Goal: Task Accomplishment & Management: Use online tool/utility

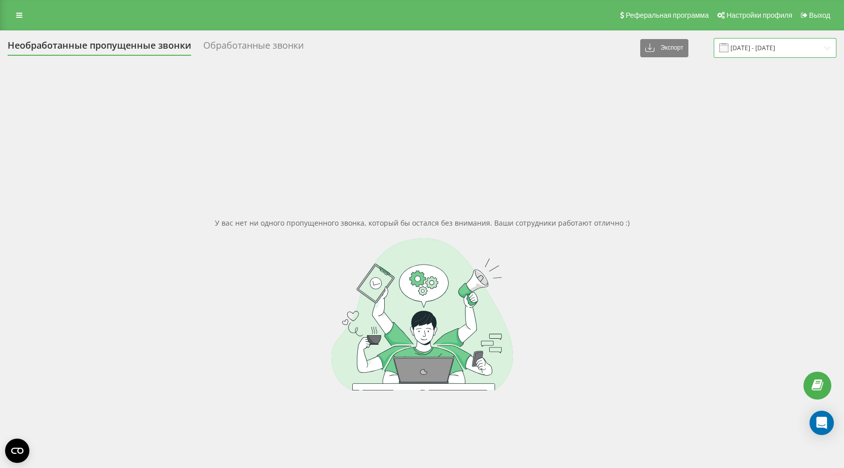
click at [784, 54] on input "18.09.2025 - 19.09.2025" at bounding box center [775, 48] width 123 height 20
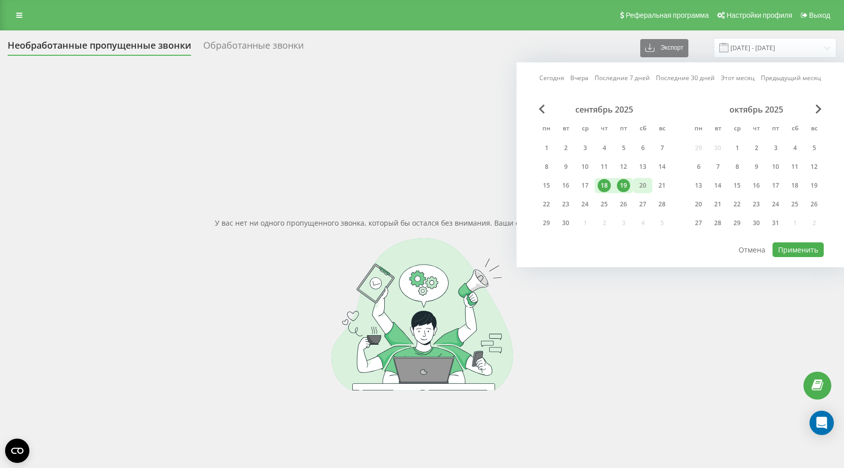
click at [635, 185] on div "20" at bounding box center [642, 185] width 19 height 15
drag, startPoint x: 555, startPoint y: 203, endPoint x: 597, endPoint y: 204, distance: 42.1
click at [555, 204] on div "22" at bounding box center [546, 204] width 19 height 15
click at [799, 252] on button "Применить" at bounding box center [797, 249] width 51 height 15
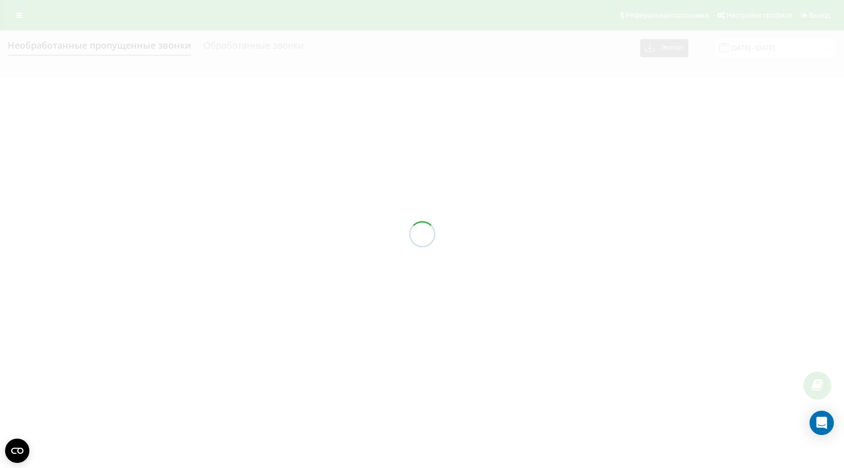
type input "[DATE] - [DATE]"
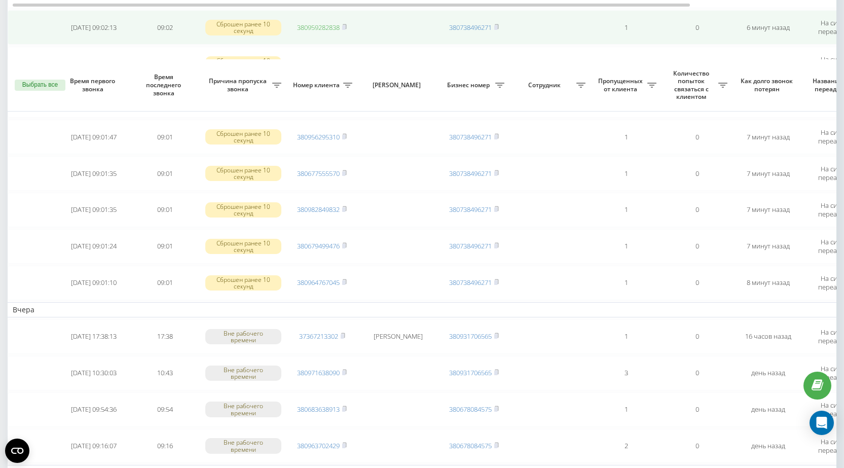
scroll to position [406, 0]
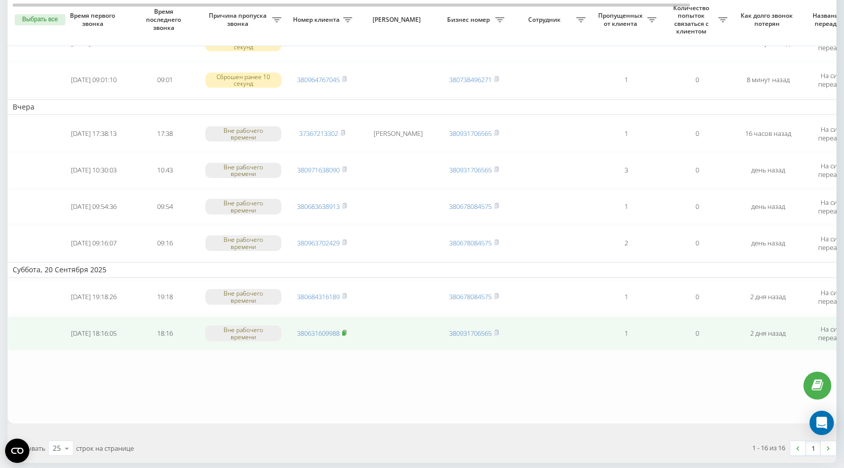
click at [345, 335] on rect at bounding box center [343, 333] width 3 height 5
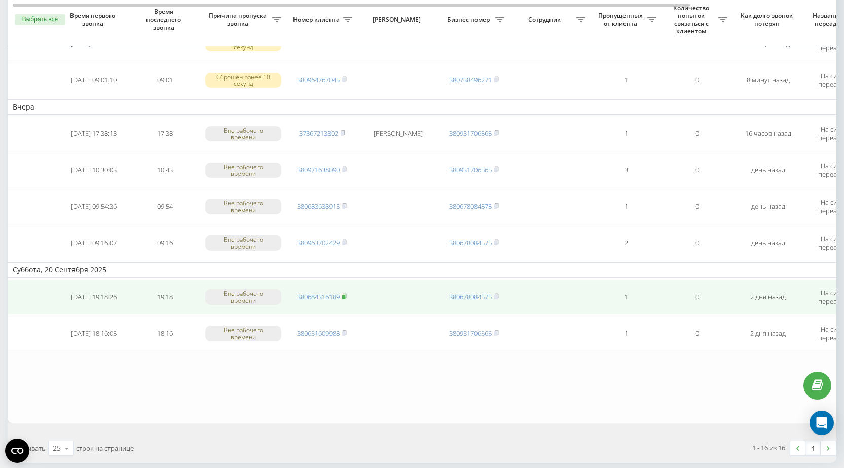
click at [345, 296] on rect at bounding box center [343, 297] width 3 height 5
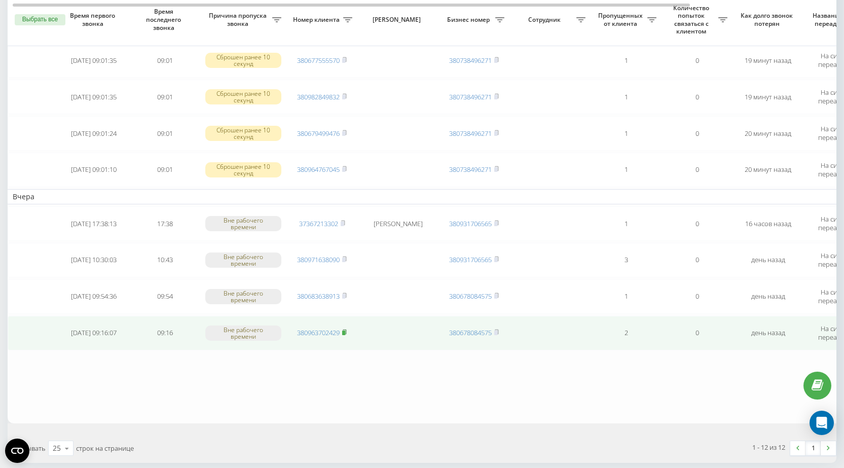
click at [347, 333] on icon at bounding box center [344, 332] width 5 height 6
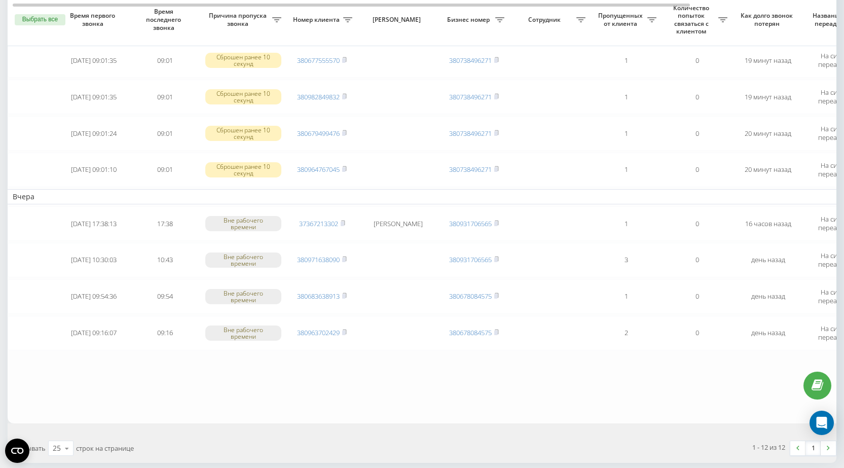
click at [191, 435] on div "Показывать 25 10 25 50 100 строк на странице" at bounding box center [212, 447] width 422 height 29
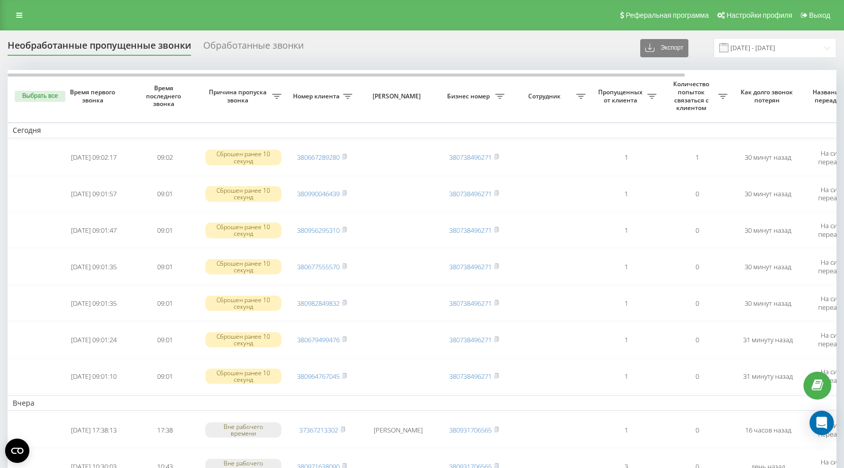
scroll to position [203, 0]
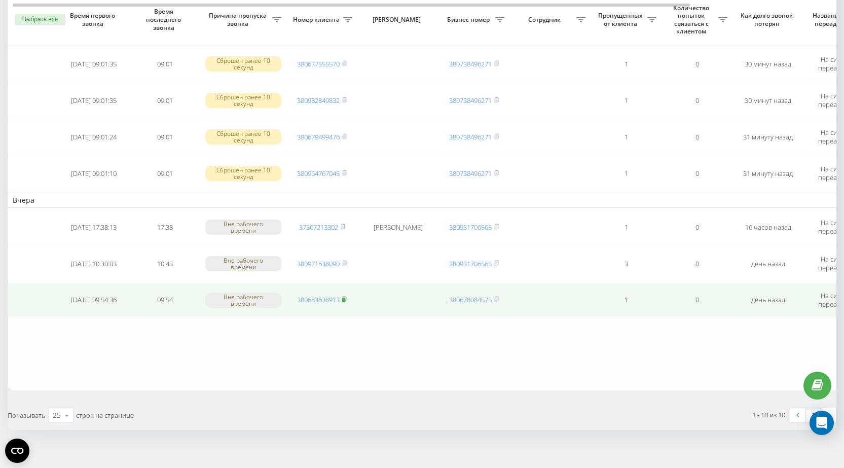
click at [345, 299] on rect at bounding box center [343, 300] width 3 height 5
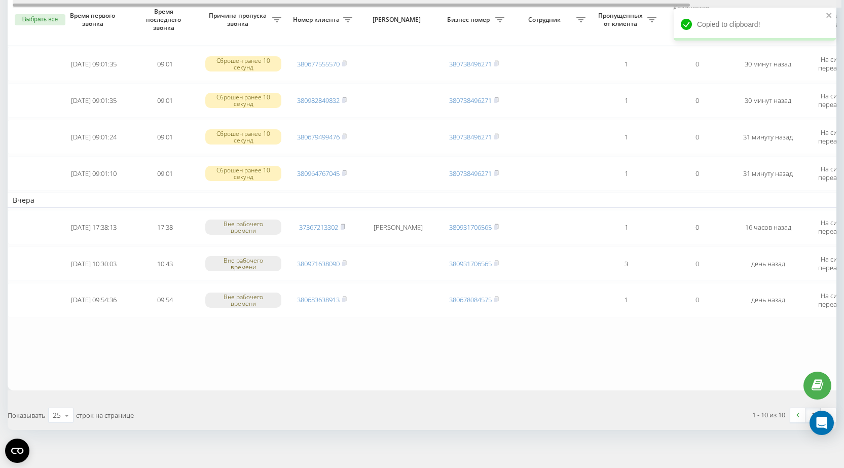
scroll to position [0, 185]
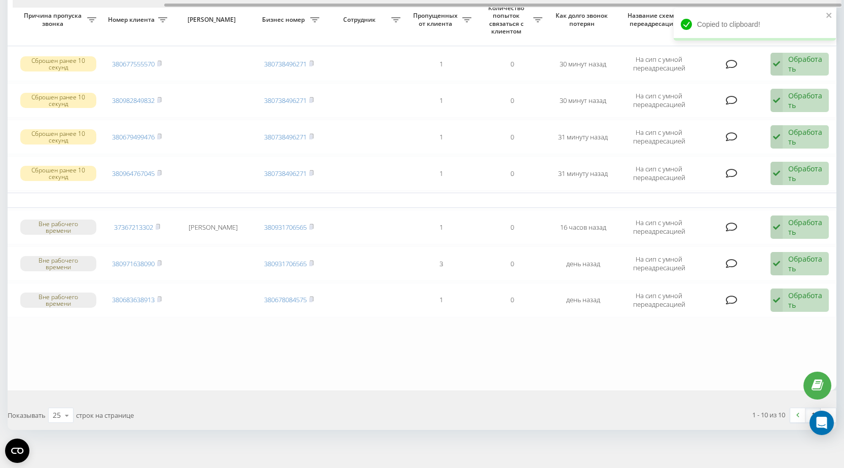
drag, startPoint x: 299, startPoint y: 3, endPoint x: 444, endPoint y: 2, distance: 145.0
click at [444, 2] on div at bounding box center [427, 4] width 829 height 8
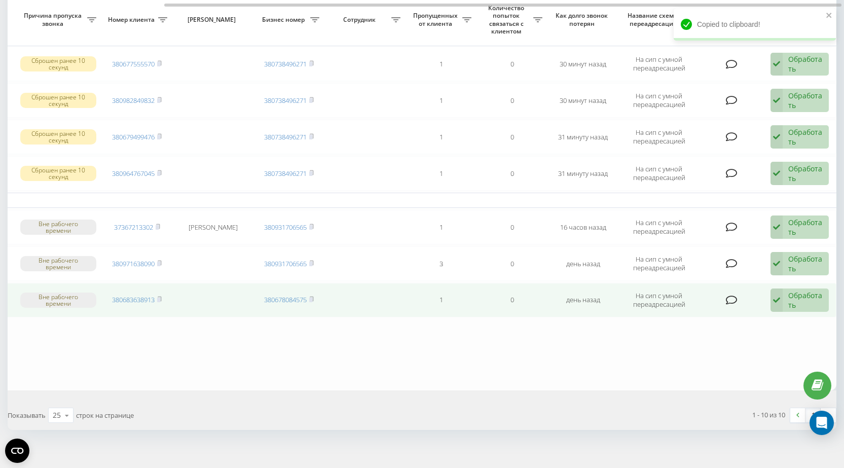
click at [810, 303] on div "Обработать" at bounding box center [805, 299] width 35 height 19
click at [717, 324] on span "Не удалось связаться" at bounding box center [679, 321] width 75 height 10
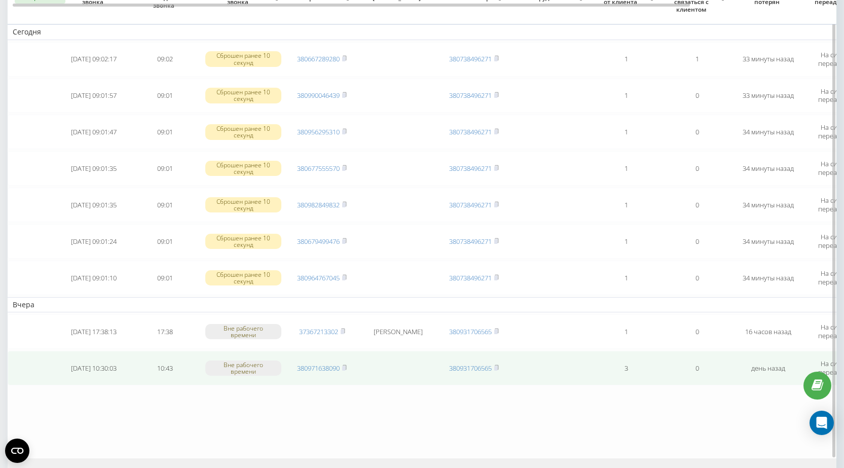
scroll to position [176, 0]
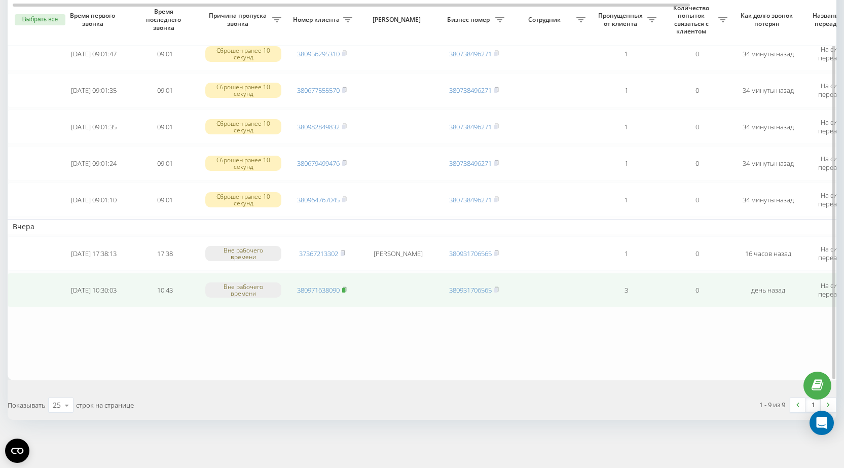
click at [347, 289] on icon at bounding box center [344, 289] width 5 height 6
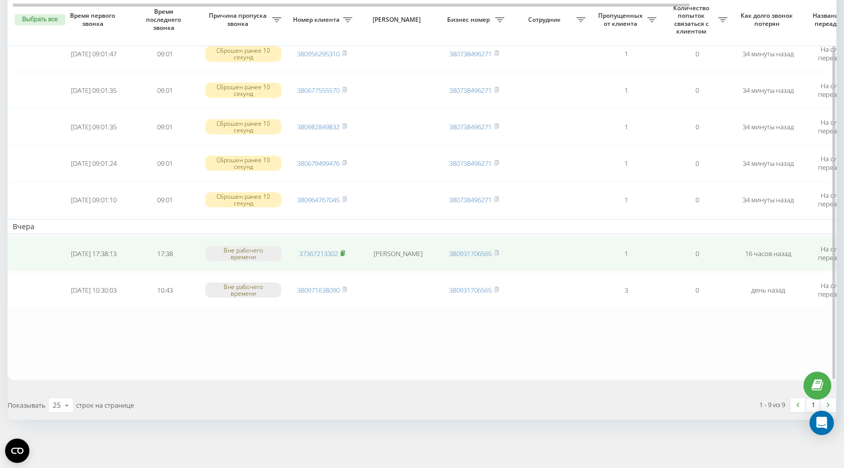
click at [343, 253] on rect at bounding box center [342, 253] width 3 height 5
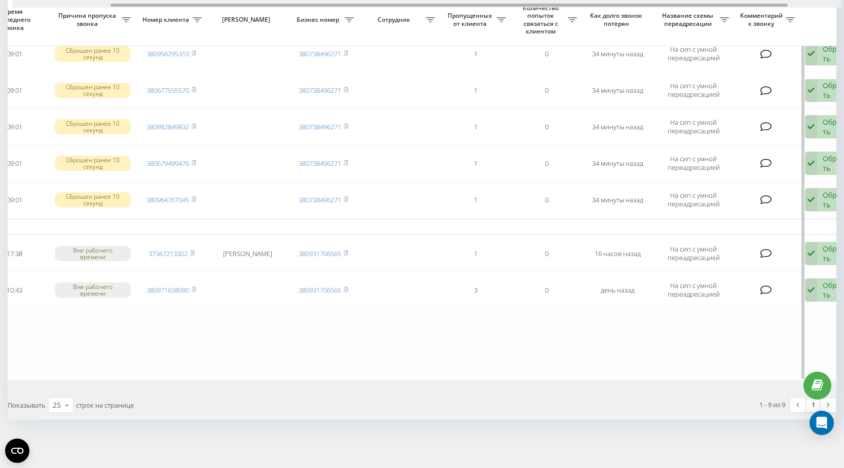
scroll to position [0, 185]
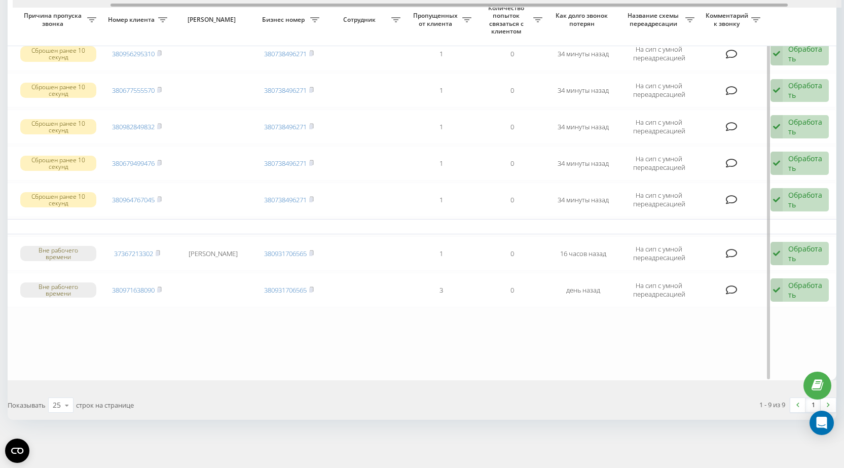
drag, startPoint x: 421, startPoint y: 5, endPoint x: 584, endPoint y: 5, distance: 162.7
click at [584, 5] on div at bounding box center [449, 5] width 677 height 3
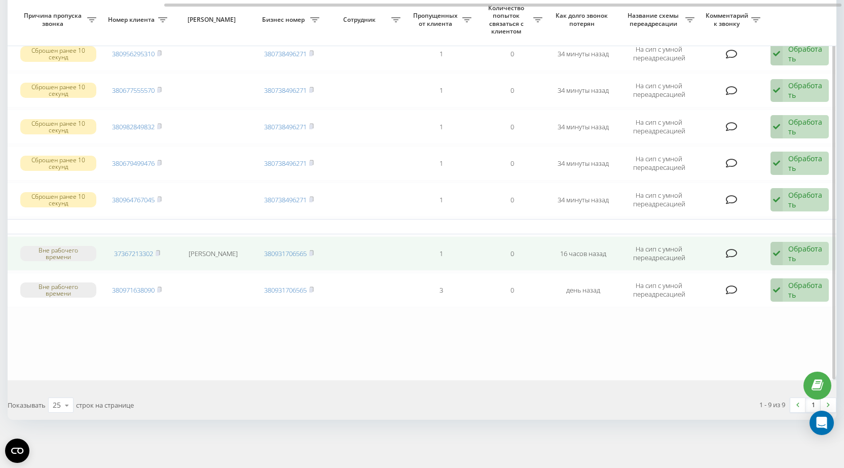
click at [794, 249] on div "Обработать" at bounding box center [805, 253] width 35 height 19
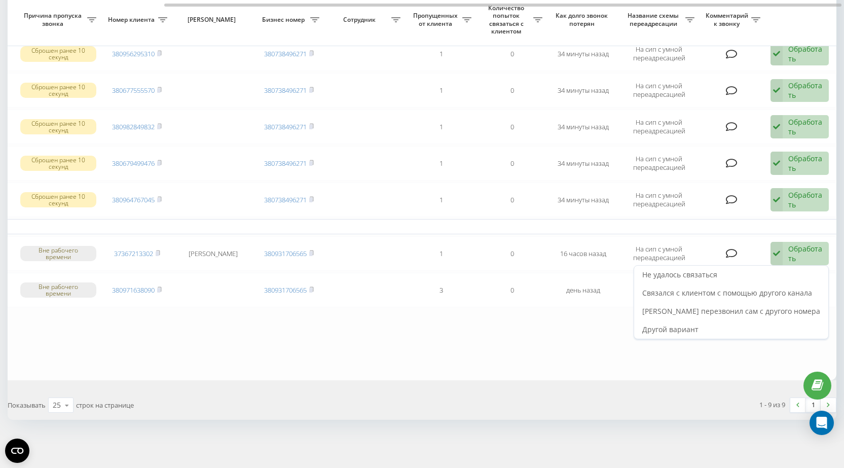
drag, startPoint x: 790, startPoint y: 289, endPoint x: 778, endPoint y: 296, distance: 13.6
click at [790, 290] on span "Связался с клиентом с помощью другого канала" at bounding box center [727, 293] width 170 height 10
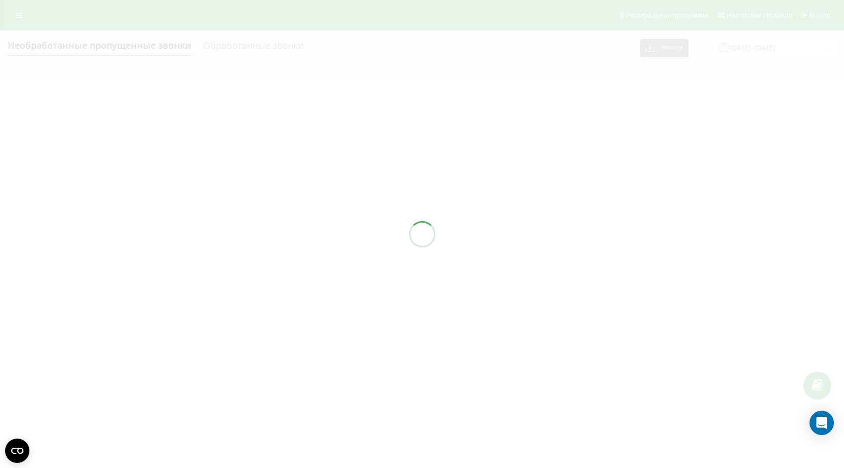
scroll to position [0, 0]
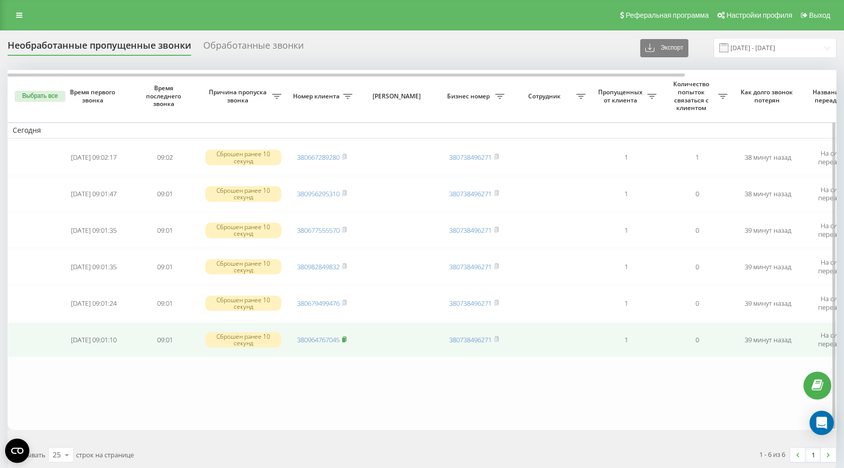
click at [345, 339] on rect at bounding box center [343, 340] width 3 height 5
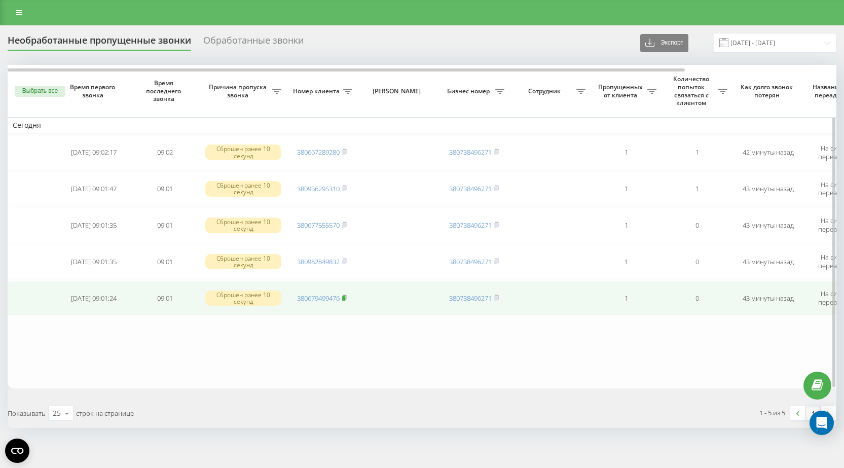
click at [346, 299] on icon at bounding box center [345, 297] width 4 height 5
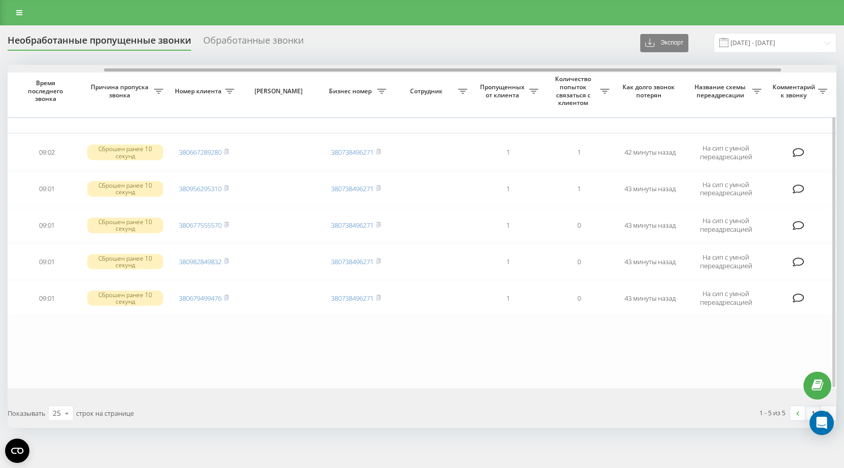
drag, startPoint x: 307, startPoint y: 70, endPoint x: 464, endPoint y: 72, distance: 157.1
click at [461, 75] on div "Выбрать все Время первого звонка Время последнего звонка [PERSON_NAME] пропуска…" at bounding box center [422, 226] width 829 height 323
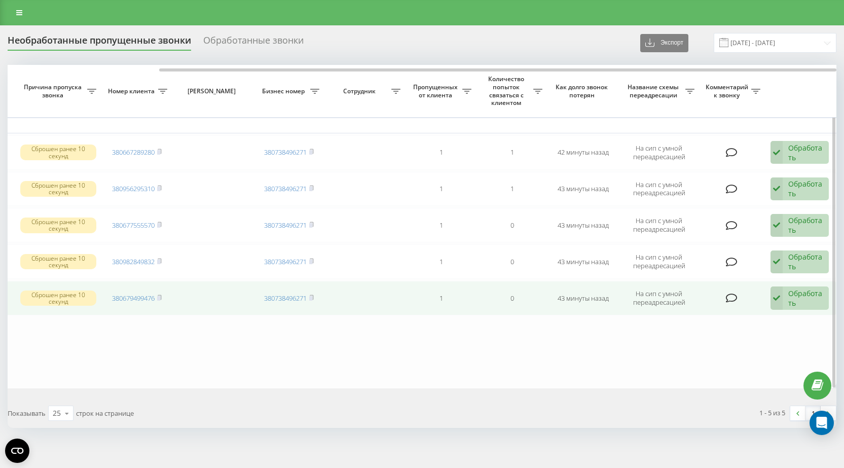
click at [783, 301] on icon at bounding box center [776, 297] width 12 height 23
click at [681, 324] on div "Не удалось связаться" at bounding box center [731, 319] width 194 height 18
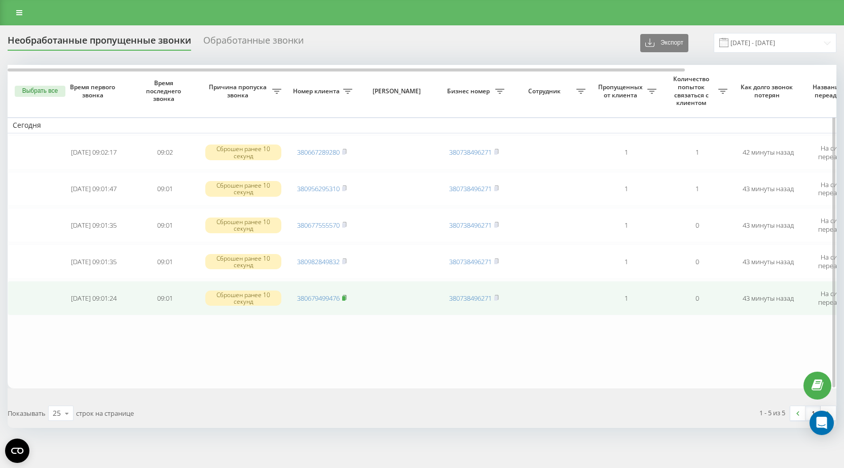
click at [345, 296] on rect at bounding box center [343, 298] width 3 height 5
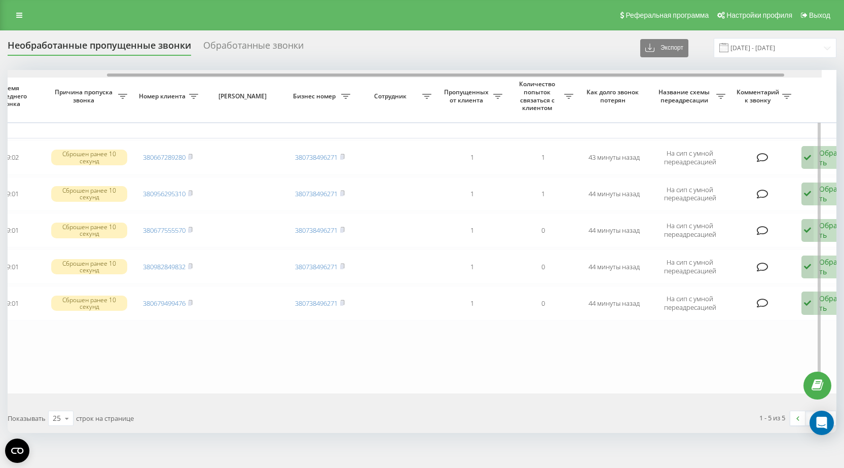
drag, startPoint x: 313, startPoint y: 76, endPoint x: 441, endPoint y: 84, distance: 128.5
click at [441, 84] on div "Выбрать все Время первого звонка Время последнего звонка Причина пропуска звонк…" at bounding box center [422, 231] width 829 height 323
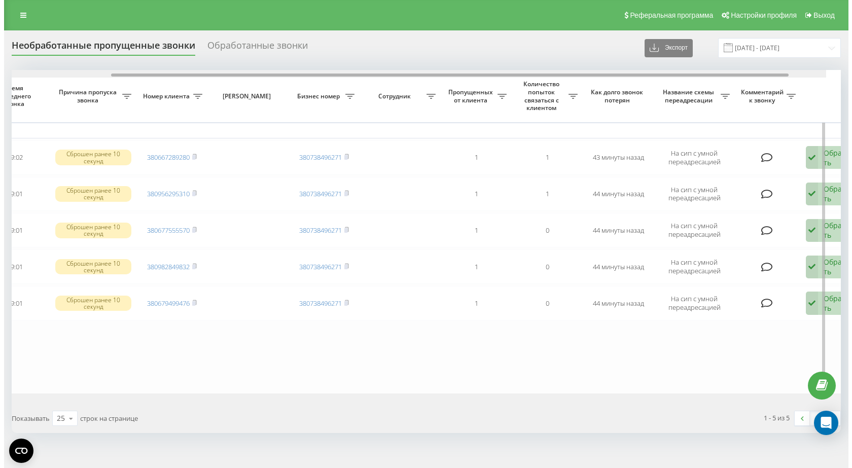
scroll to position [0, 157]
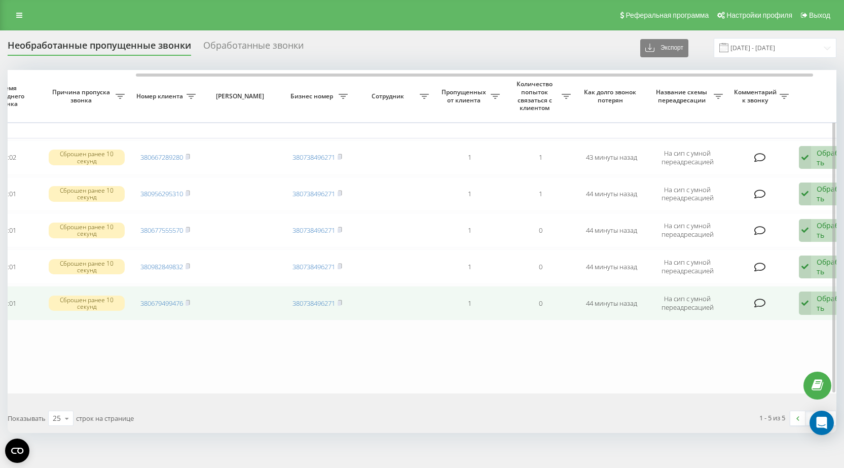
click at [802, 301] on icon at bounding box center [805, 302] width 12 height 23
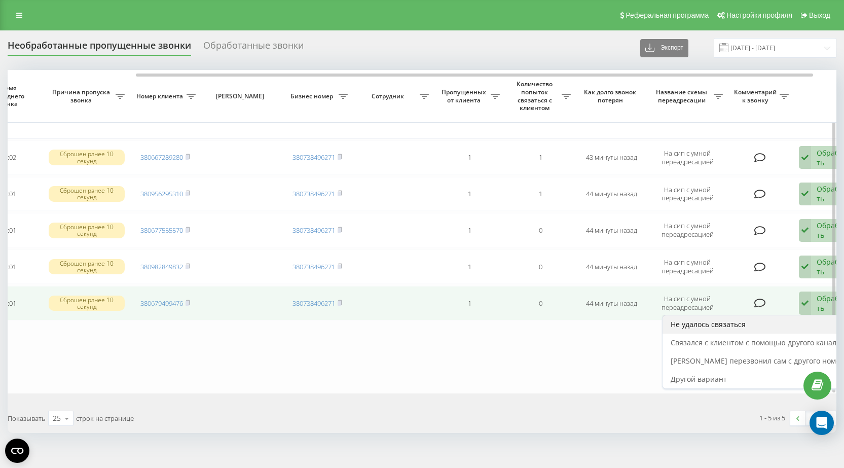
click at [722, 327] on span "Не удалось связаться" at bounding box center [708, 324] width 75 height 10
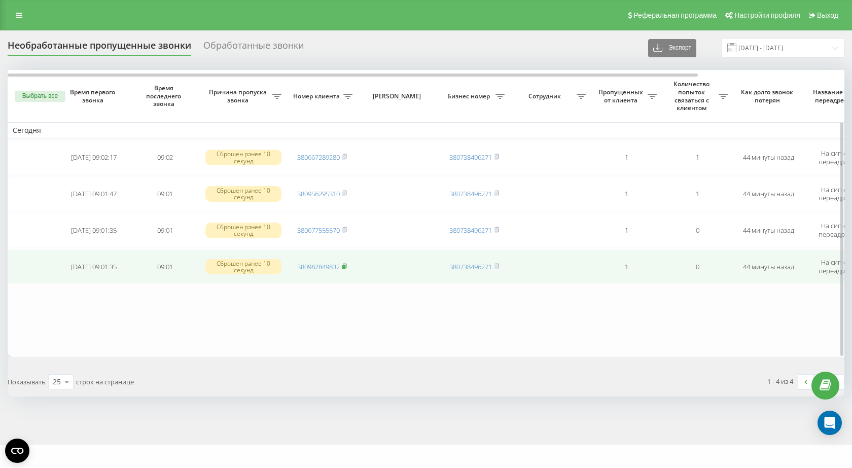
click at [345, 265] on rect at bounding box center [343, 267] width 3 height 5
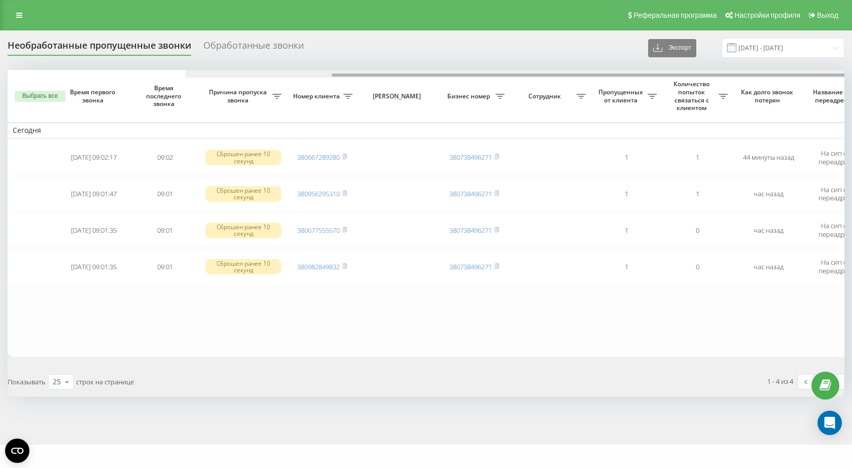
scroll to position [0, 177]
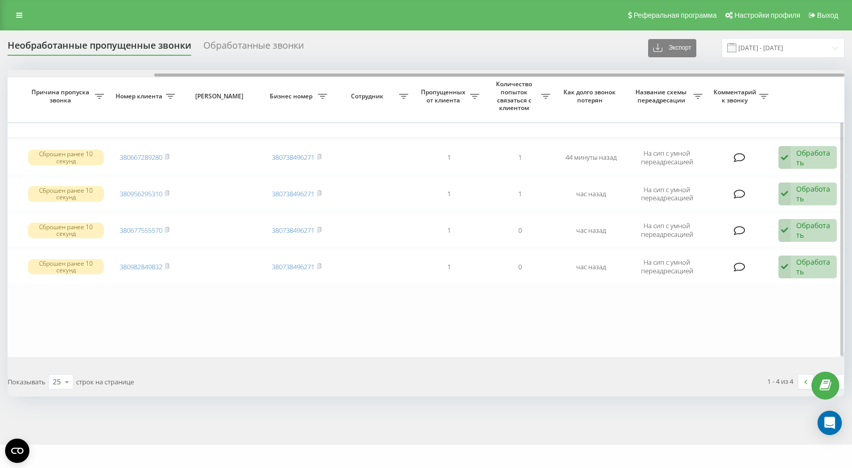
drag, startPoint x: 507, startPoint y: 73, endPoint x: 636, endPoint y: 73, distance: 128.7
click at [636, 73] on div at bounding box center [426, 74] width 836 height 8
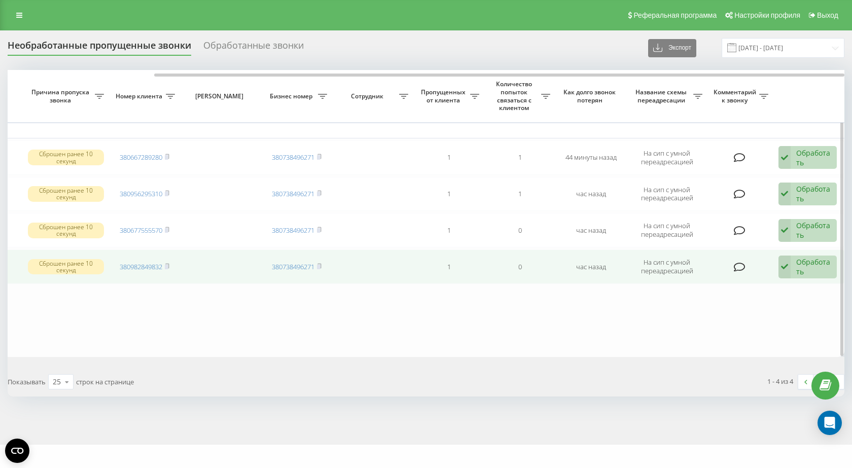
click at [810, 262] on div "Обработать" at bounding box center [813, 266] width 35 height 19
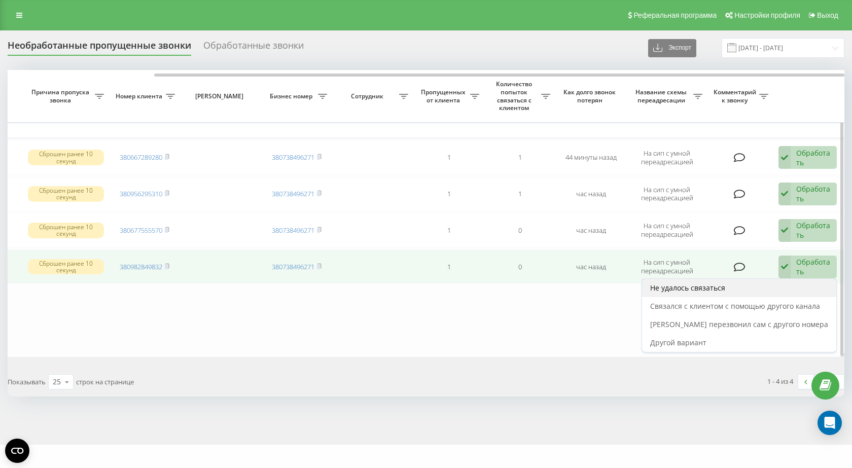
click at [721, 282] on div "Не удалось связаться" at bounding box center [739, 288] width 194 height 18
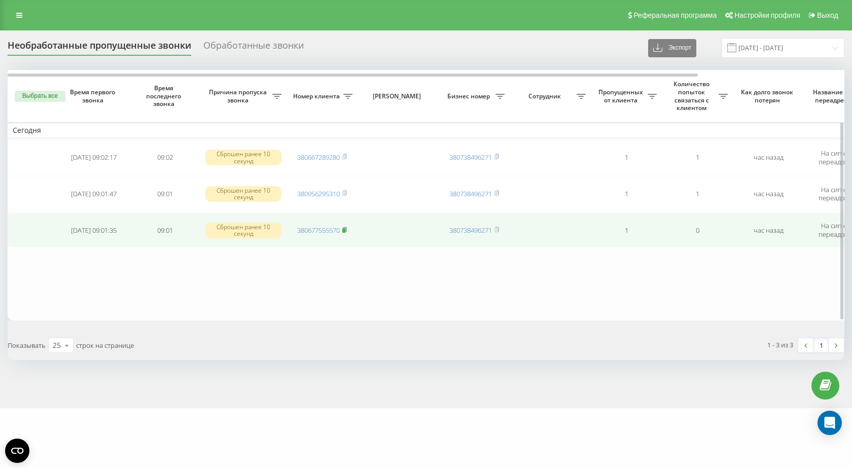
click at [345, 229] on rect at bounding box center [343, 230] width 3 height 5
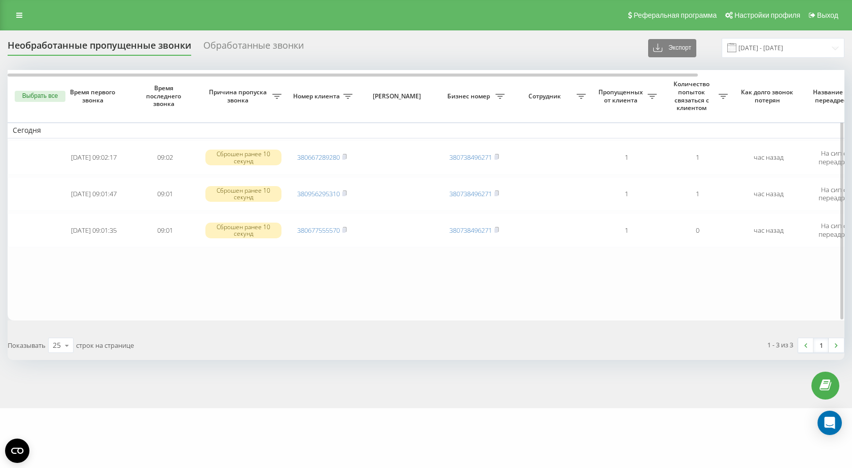
click at [182, 284] on table "Сегодня 2025-09-22 09:02:17 09:02 Сброшен ранее 10 секунд 380667289280 38073849…" at bounding box center [515, 195] width 1014 height 250
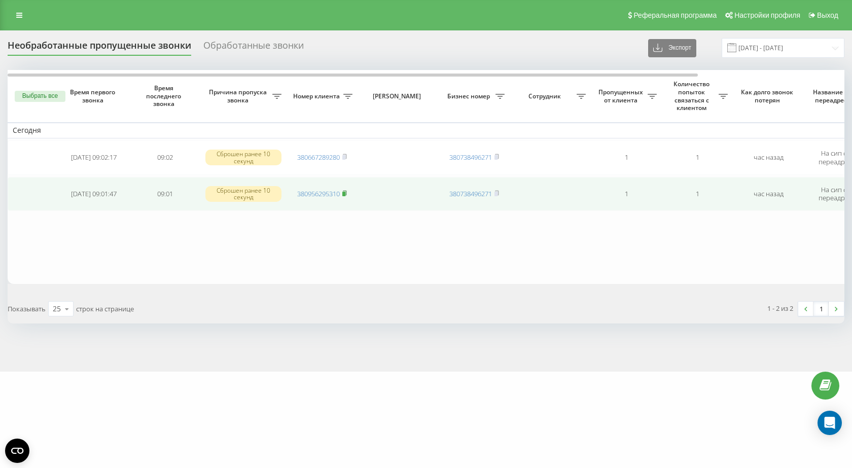
click at [344, 192] on rect at bounding box center [343, 194] width 3 height 5
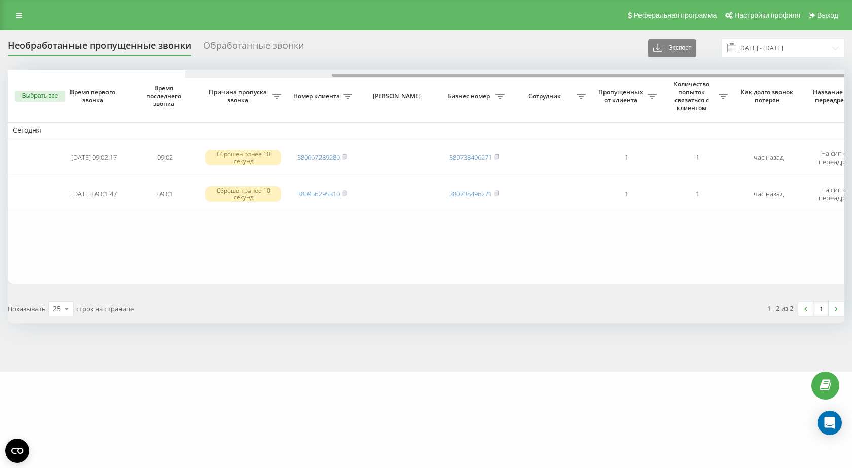
scroll to position [0, 177]
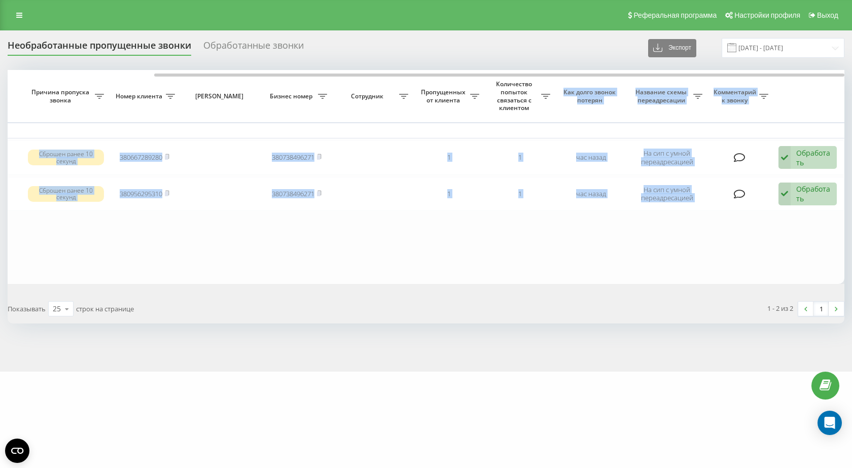
drag, startPoint x: 315, startPoint y: 73, endPoint x: 577, endPoint y: 90, distance: 262.6
click at [572, 93] on div "Выбрать все Время первого звонка Время последнего звонка [PERSON_NAME] пропуска…" at bounding box center [426, 177] width 836 height 214
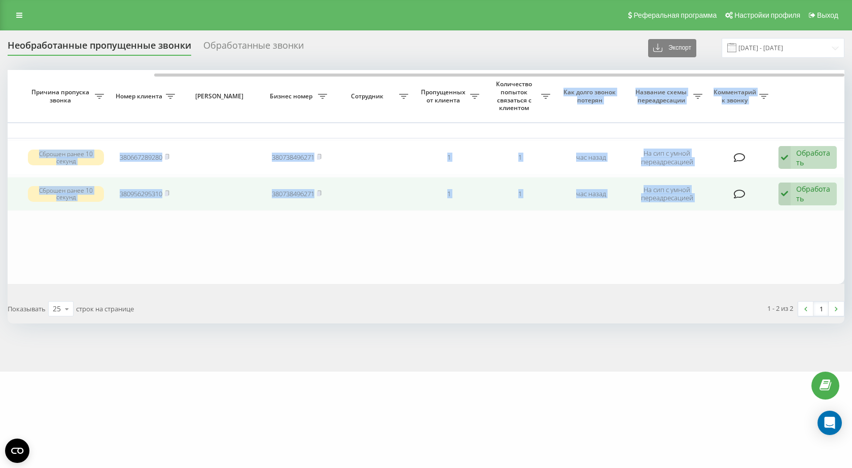
click at [811, 199] on div "Обработать" at bounding box center [813, 193] width 35 height 19
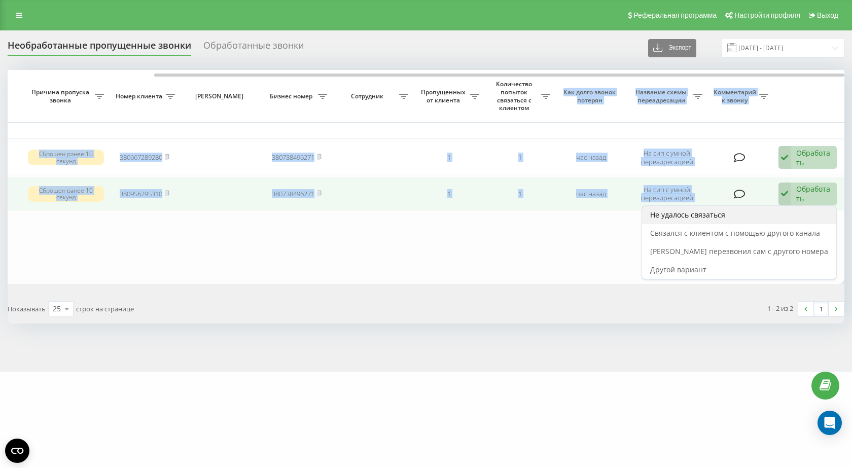
click at [713, 219] on span "Не удалось связаться" at bounding box center [687, 215] width 75 height 10
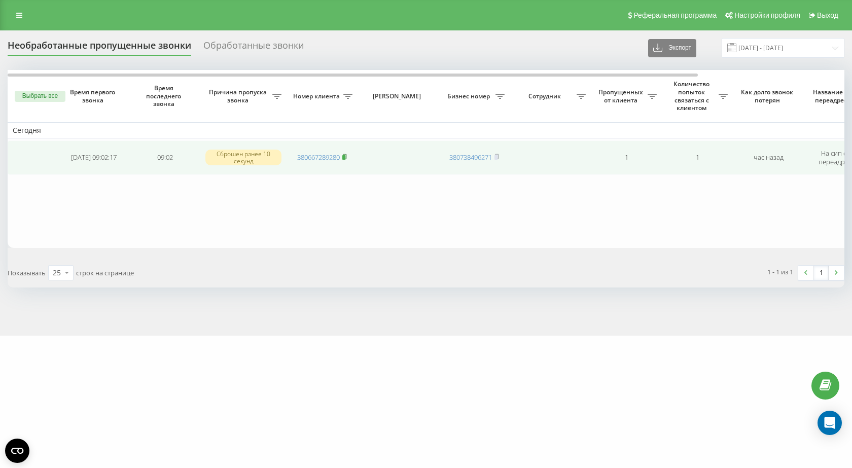
click at [344, 154] on icon at bounding box center [344, 157] width 5 height 6
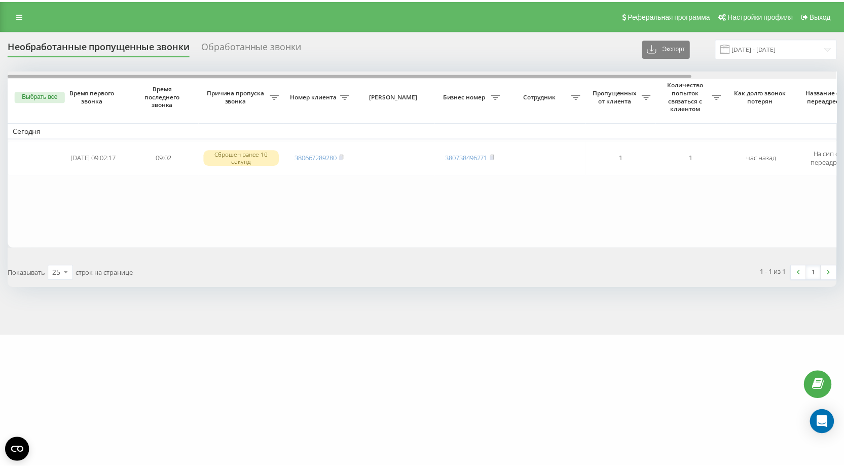
scroll to position [0, 177]
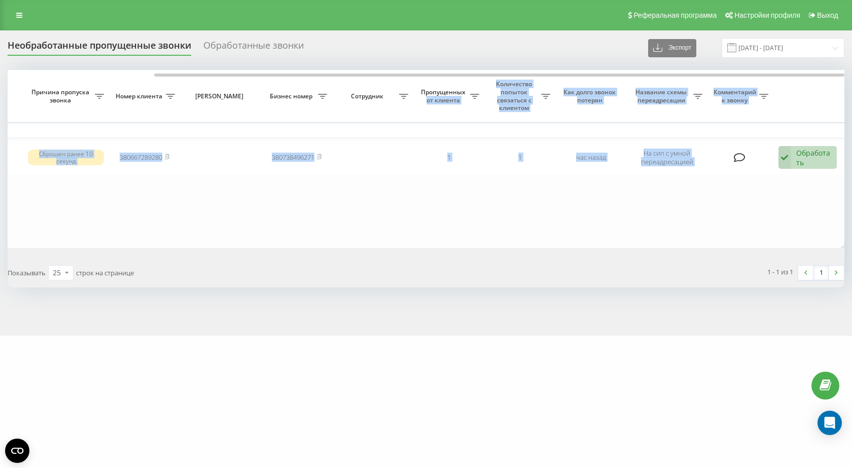
drag, startPoint x: 308, startPoint y: 72, endPoint x: 486, endPoint y: 85, distance: 178.4
click at [486, 85] on div "Выбрать все Время первого звонка Время последнего звонка Причина пропуска звонк…" at bounding box center [426, 158] width 836 height 177
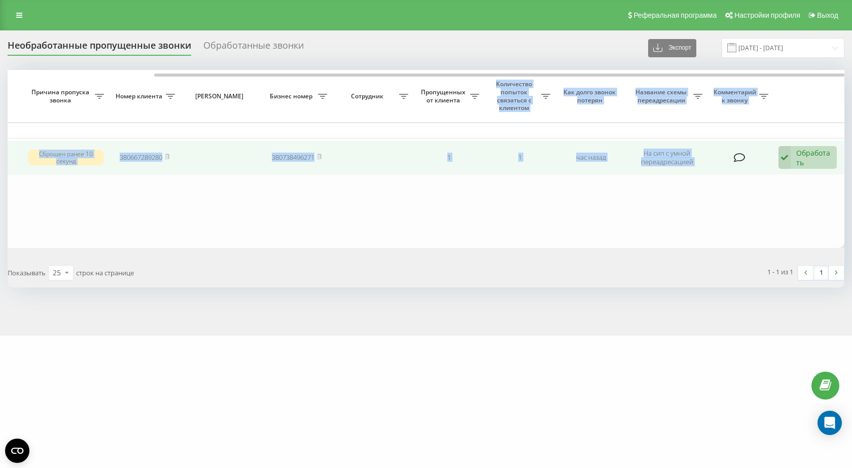
click at [803, 153] on div "Обработать" at bounding box center [813, 157] width 35 height 19
click at [735, 185] on div "Не удалось связаться" at bounding box center [739, 178] width 194 height 18
